Goal: Task Accomplishment & Management: Complete application form

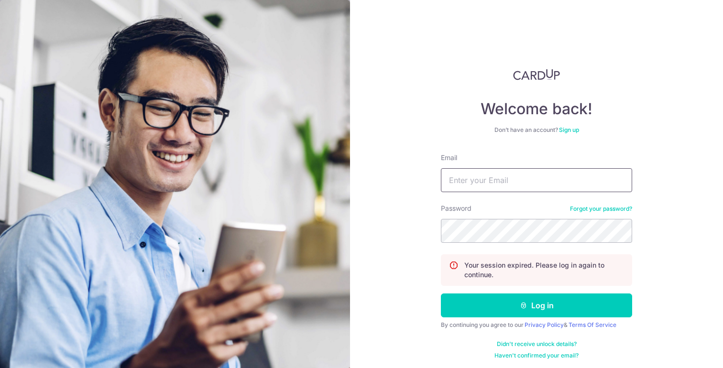
click at [509, 189] on input "Email" at bounding box center [536, 180] width 191 height 24
type input "a"
click at [475, 178] on input "aaa" at bounding box center [536, 180] width 191 height 24
type input "aaambertian@gmail.com"
click at [441, 294] on button "Log in" at bounding box center [536, 306] width 191 height 24
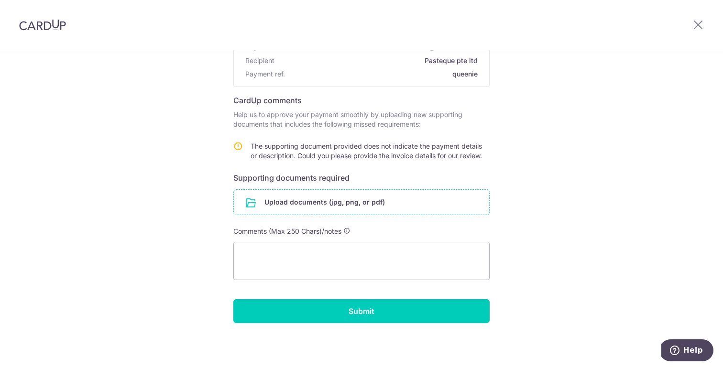
click at [341, 202] on input "file" at bounding box center [361, 202] width 255 height 25
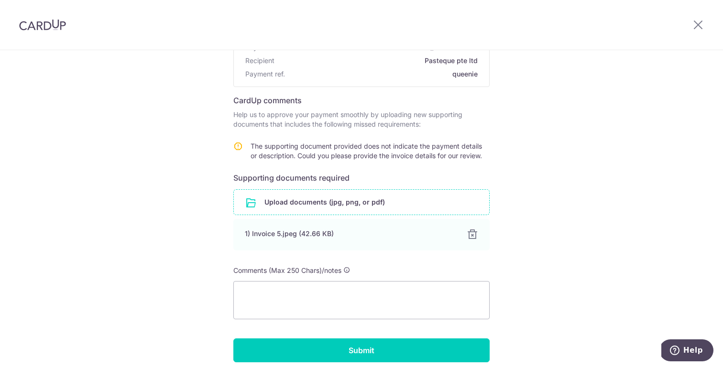
click at [341, 201] on input "file" at bounding box center [361, 202] width 255 height 25
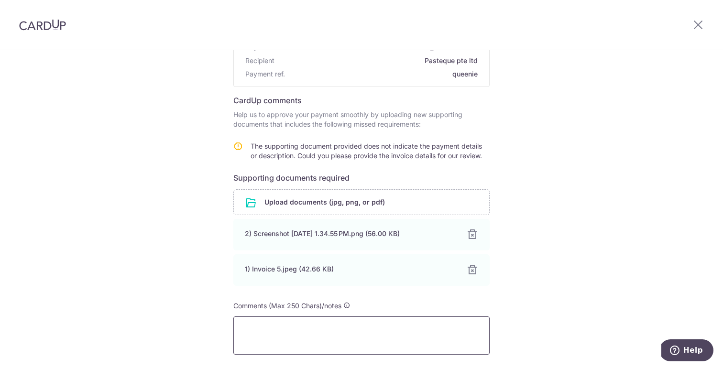
scroll to position [176, 0]
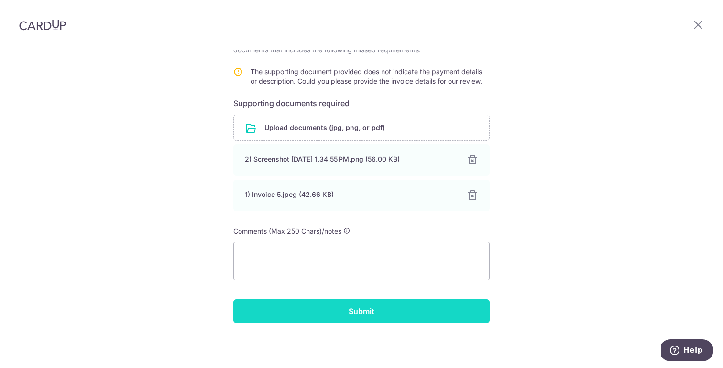
click at [381, 316] on input "Submit" at bounding box center [361, 311] width 256 height 24
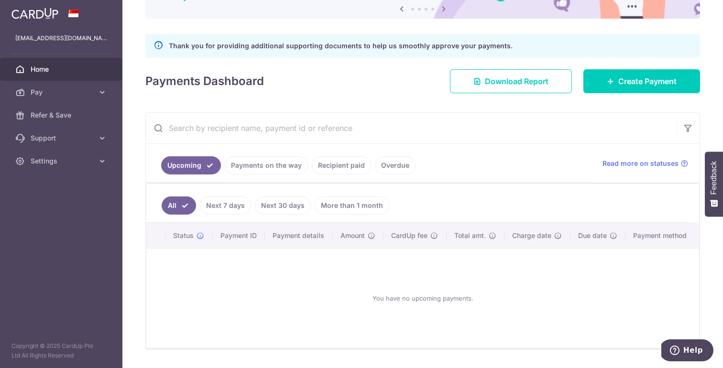
click at [272, 166] on link "Payments on the way" at bounding box center [266, 165] width 83 height 18
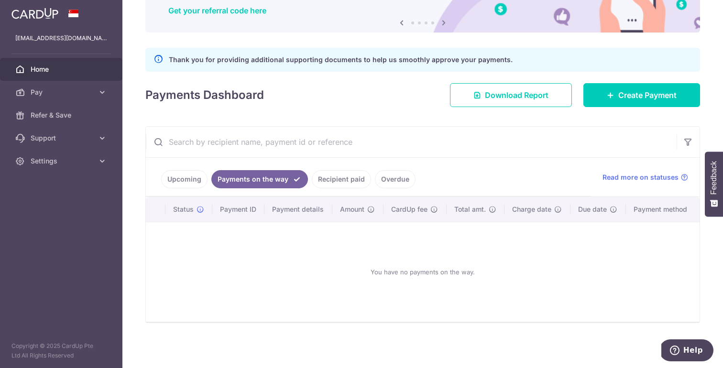
click at [344, 177] on link "Recipient paid" at bounding box center [341, 179] width 59 height 18
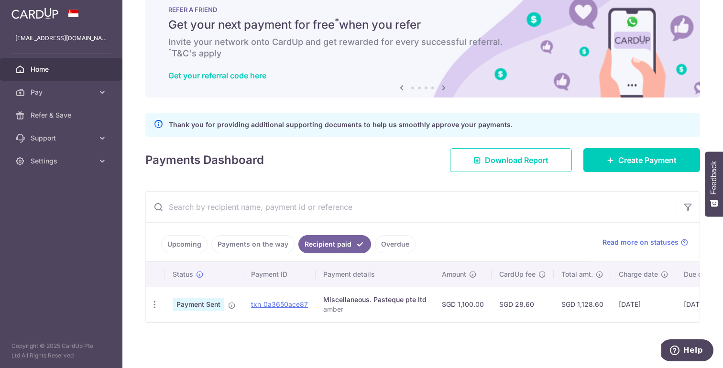
scroll to position [30, 0]
click at [396, 246] on link "Overdue" at bounding box center [395, 244] width 41 height 18
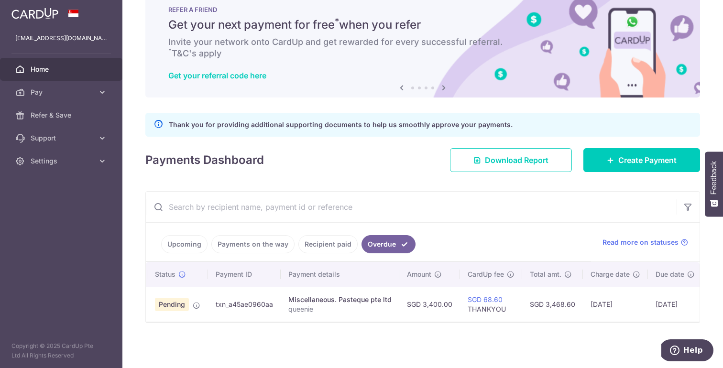
scroll to position [0, 17]
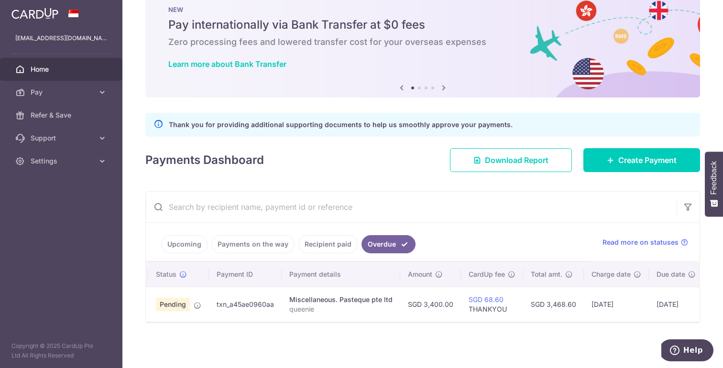
click at [345, 341] on div "× Pause Schedule Pause all future payments in this series Pause just this one p…" at bounding box center [422, 184] width 601 height 368
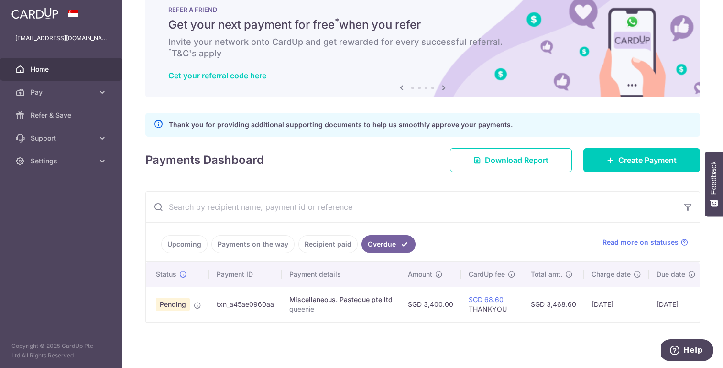
scroll to position [0, 17]
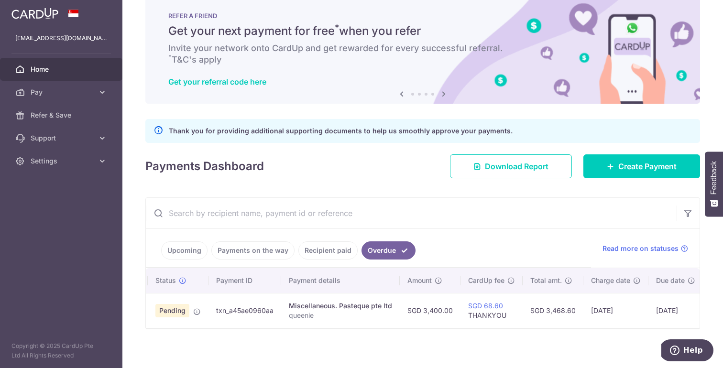
click at [62, 64] on link "Home" at bounding box center [61, 69] width 122 height 23
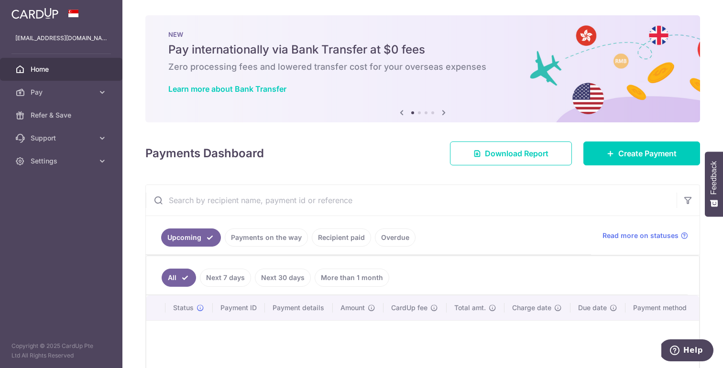
click at [400, 237] on link "Overdue" at bounding box center [395, 238] width 41 height 18
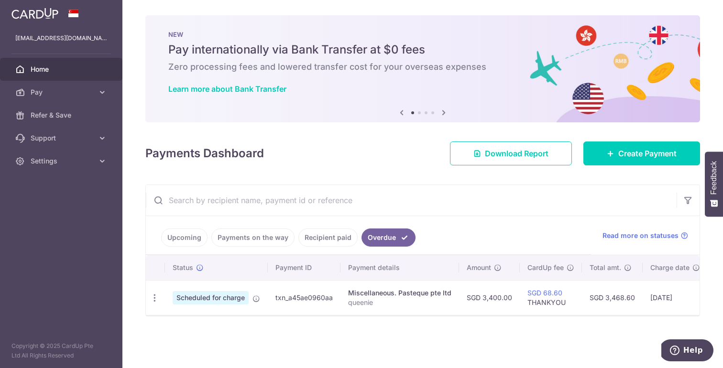
click at [255, 300] on icon at bounding box center [257, 299] width 8 height 8
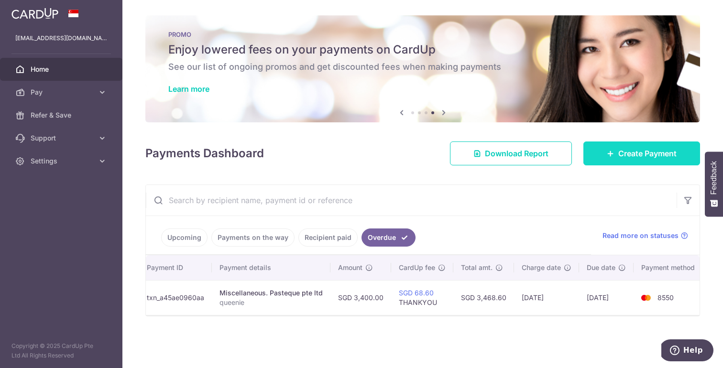
scroll to position [0, 129]
